Goal: Transaction & Acquisition: Subscribe to service/newsletter

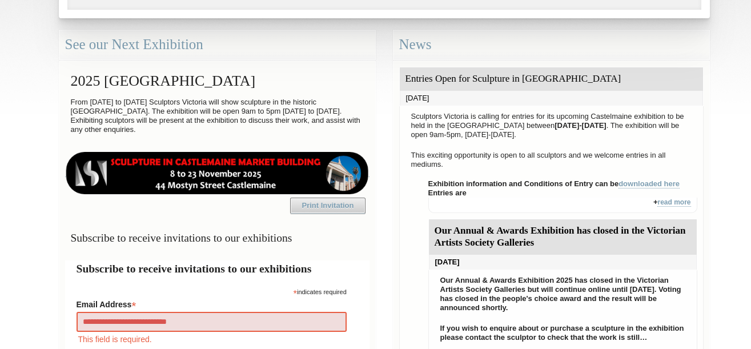
type input "**********"
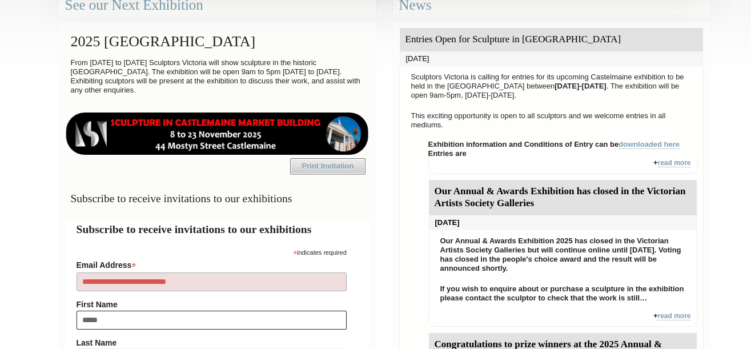
type input "******"
type input "*******"
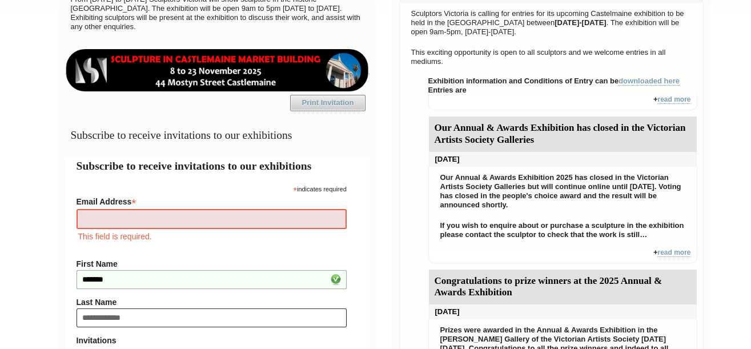
type input "**********"
